Goal: Transaction & Acquisition: Download file/media

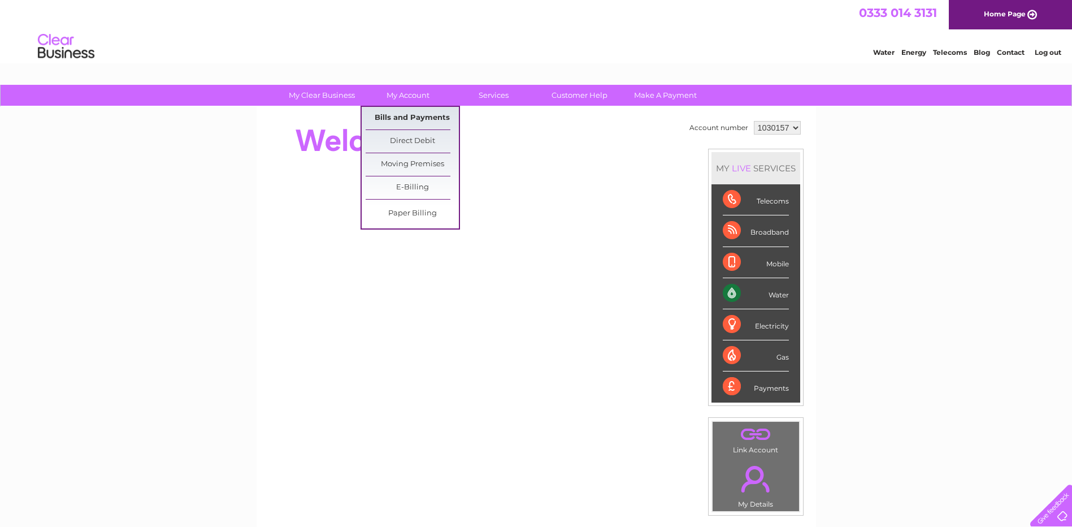
click at [400, 120] on link "Bills and Payments" at bounding box center [412, 118] width 93 height 23
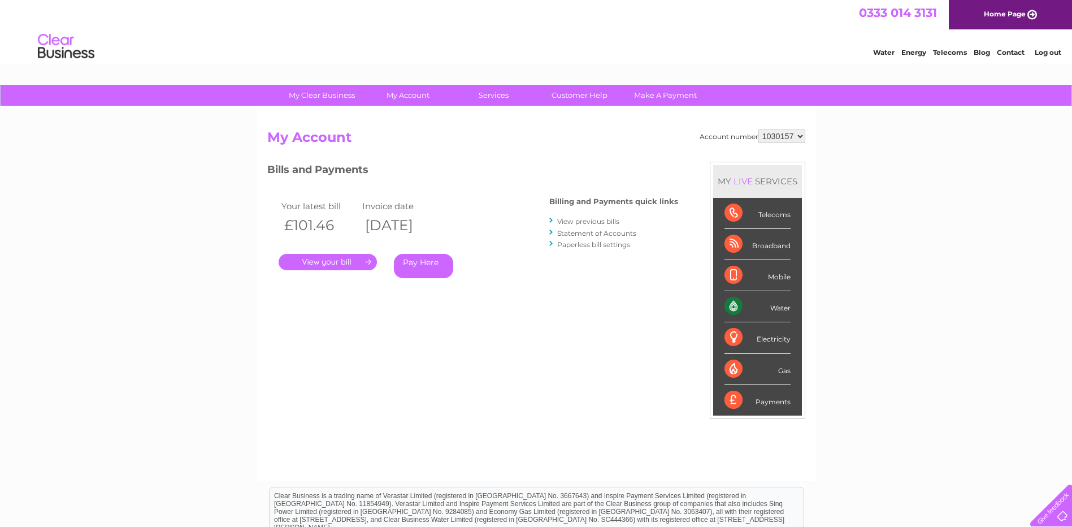
click at [337, 264] on link "." at bounding box center [328, 262] width 98 height 16
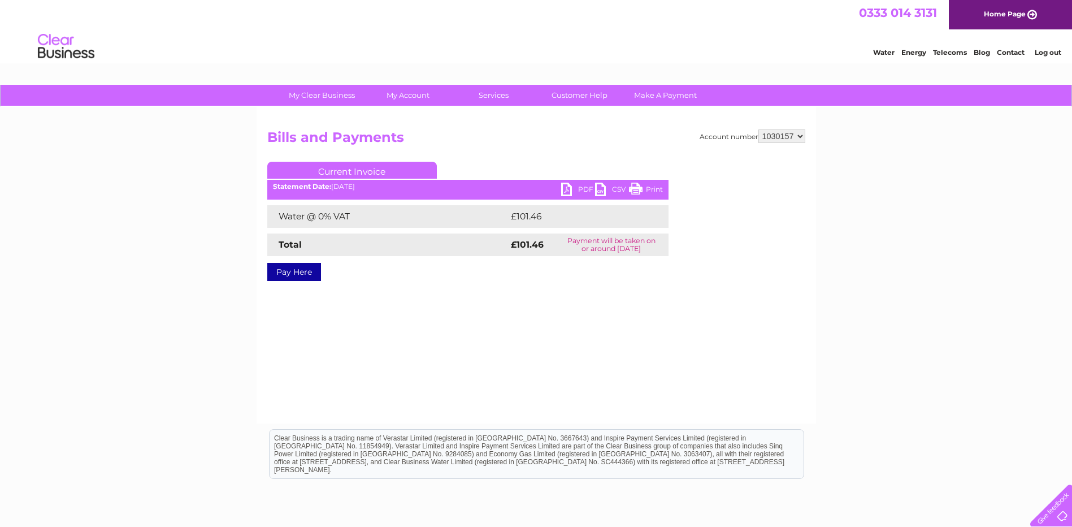
click at [611, 189] on link "CSV" at bounding box center [612, 190] width 34 height 16
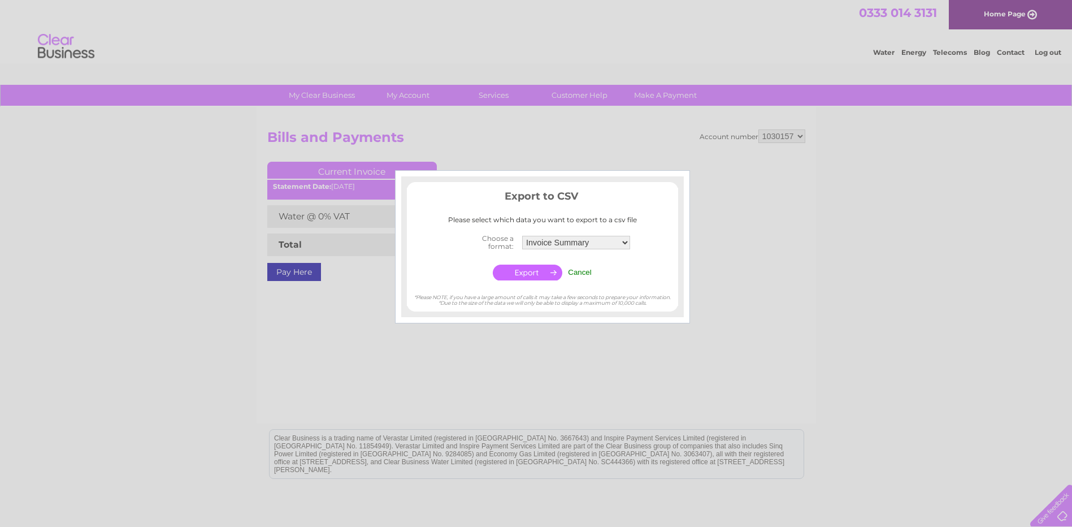
click at [581, 276] on input "Cancel" at bounding box center [580, 272] width 24 height 8
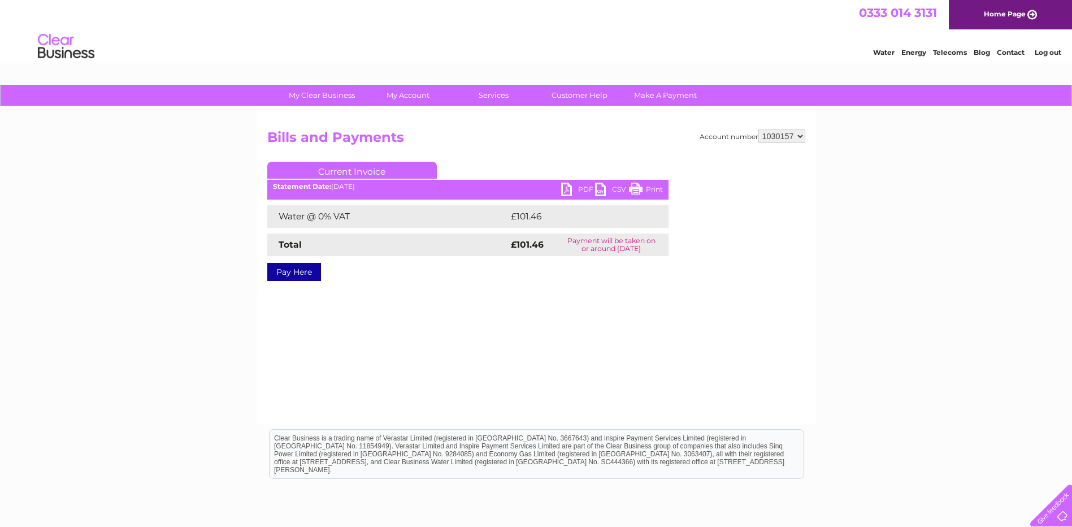
click at [572, 185] on link "PDF" at bounding box center [578, 190] width 34 height 16
